Goal: Navigation & Orientation: Find specific page/section

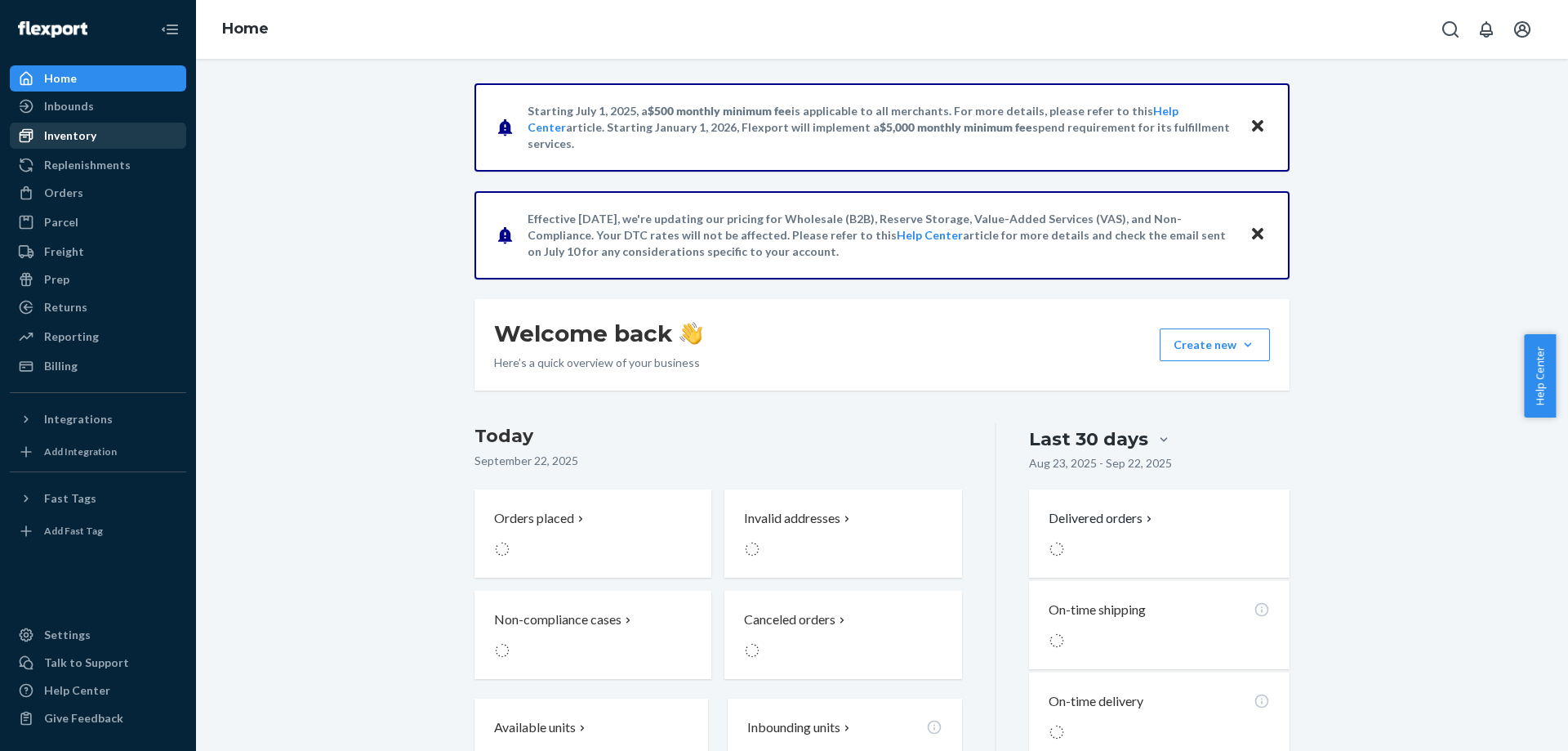
click at [98, 133] on div "Inventory" at bounding box center [98, 136] width 173 height 23
click at [114, 184] on div "Orders" at bounding box center [98, 192] width 173 height 23
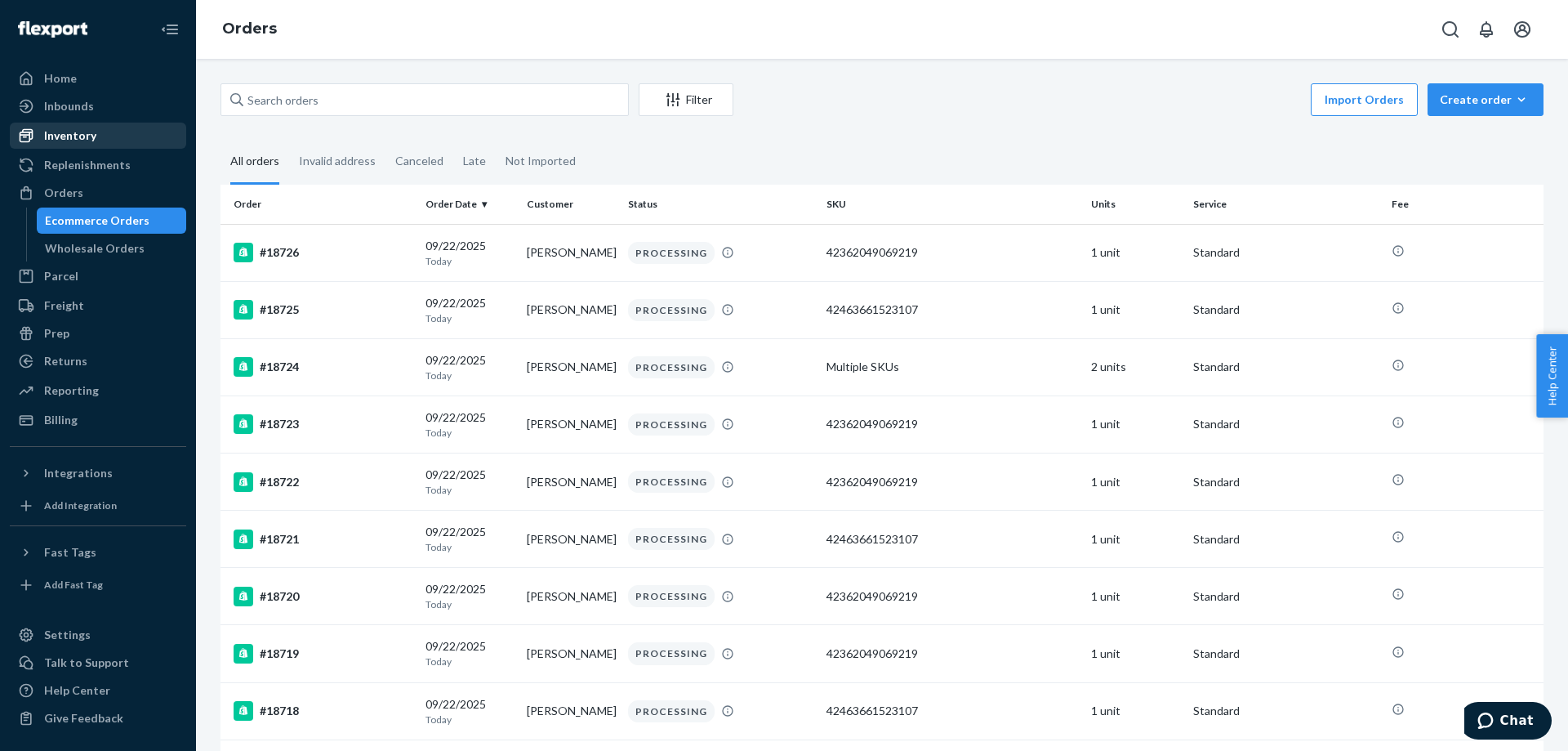
click at [100, 127] on div "Inventory" at bounding box center [98, 136] width 173 height 23
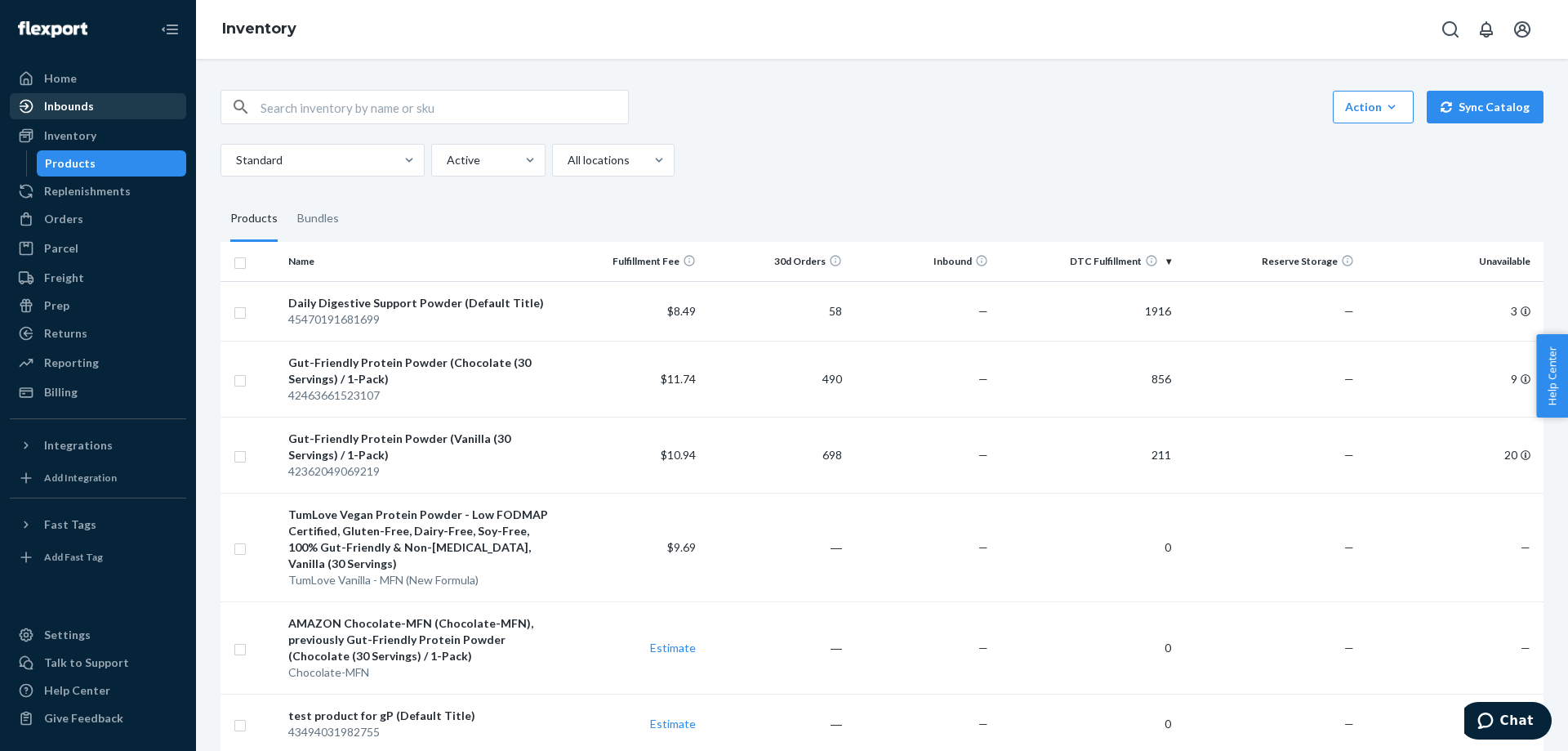
click at [98, 119] on link "Inbounds" at bounding box center [98, 106] width 176 height 27
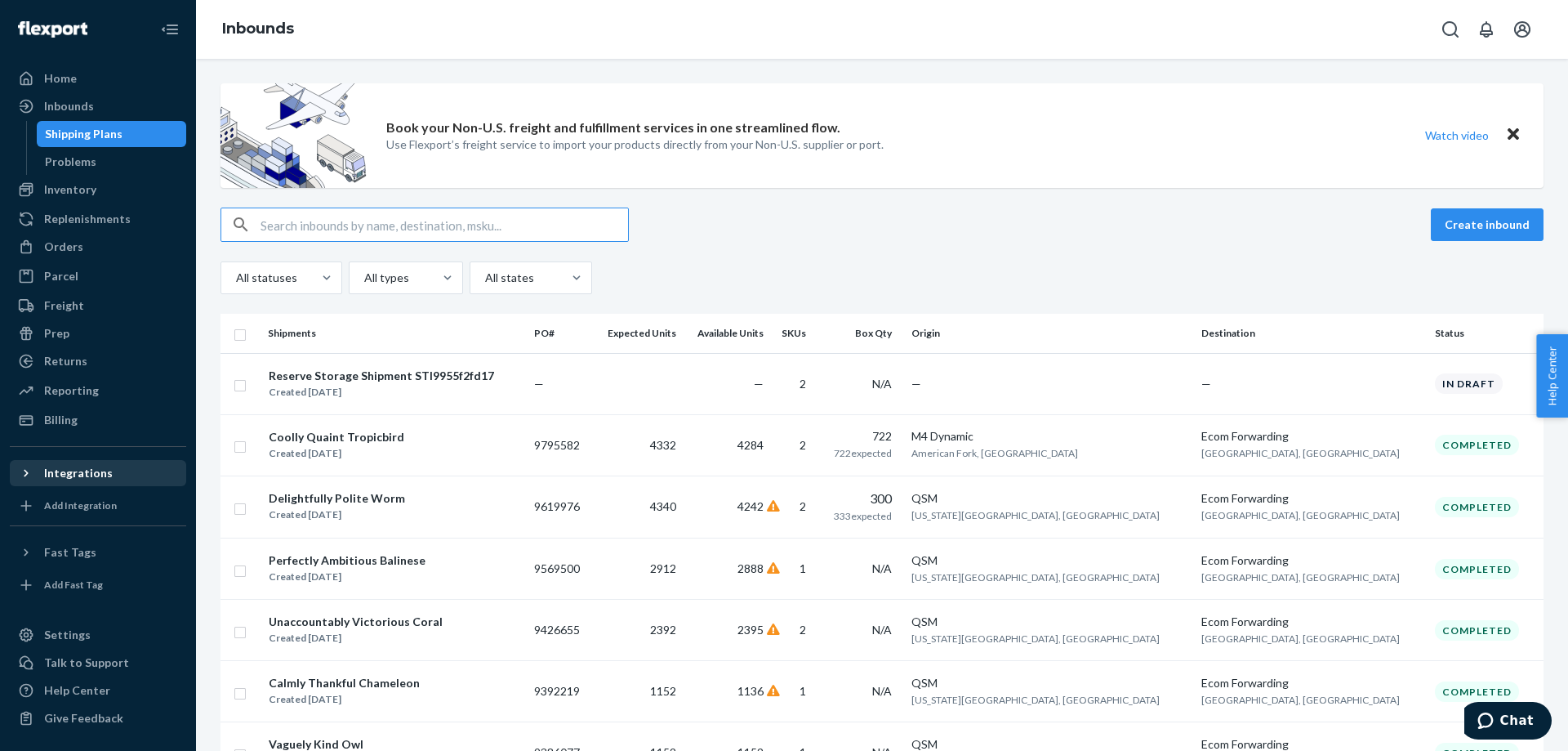
click at [119, 473] on div "Integrations" at bounding box center [98, 473] width 173 height 23
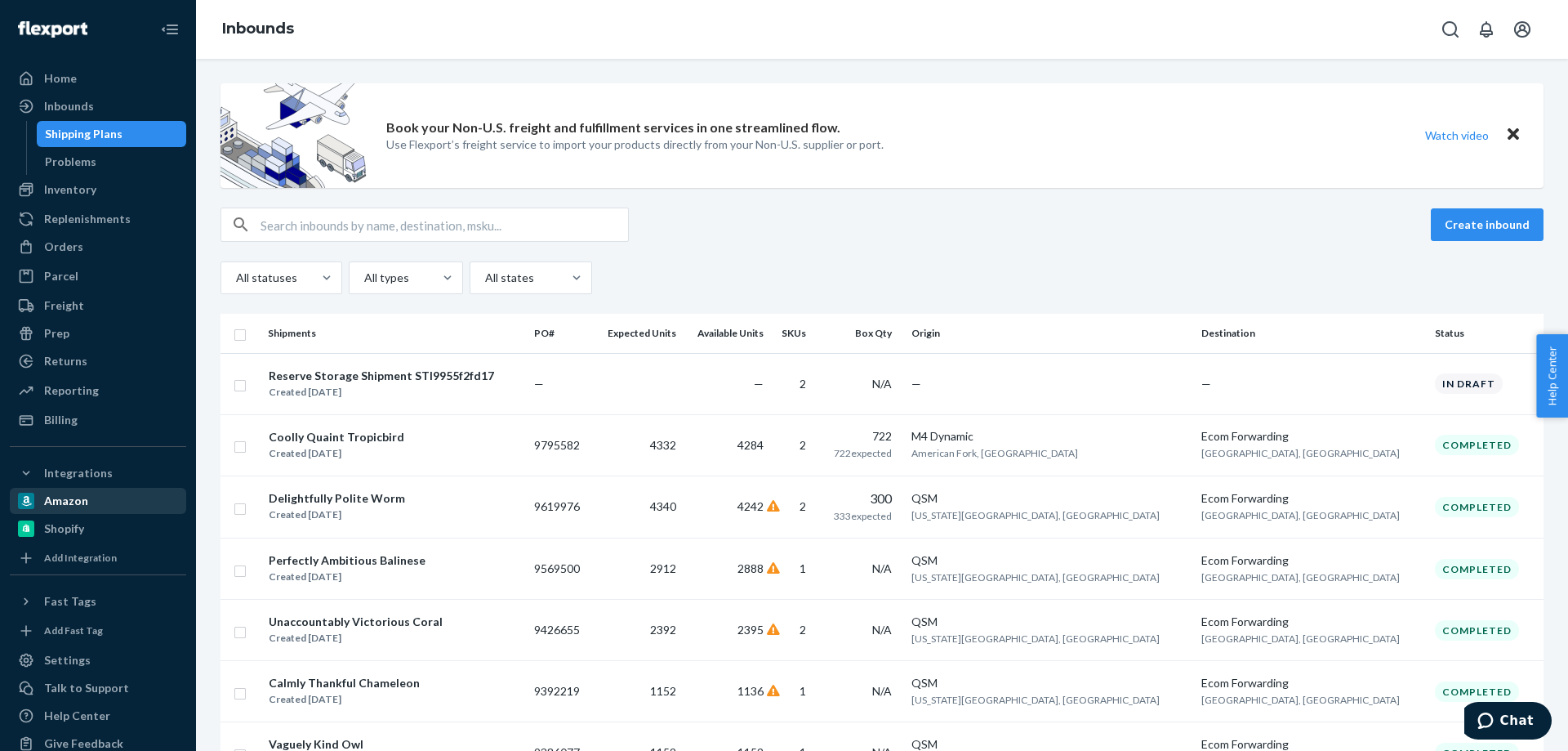
click at [109, 500] on div "Amazon" at bounding box center [98, 501] width 173 height 23
